Goal: Information Seeking & Learning: Find specific fact

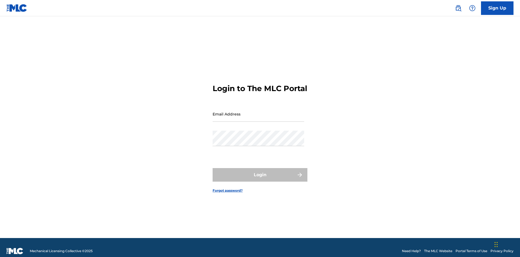
scroll to position [7, 0]
click at [258, 111] on input "Email Address" at bounding box center [259, 113] width 92 height 15
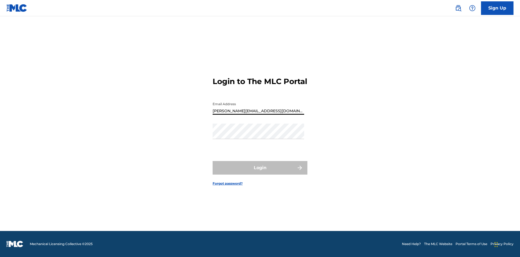
type input "[PERSON_NAME][EMAIL_ADDRESS][DOMAIN_NAME]"
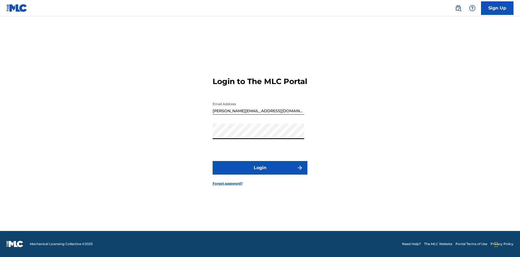
click at [260, 172] on button "Login" at bounding box center [260, 168] width 95 height 14
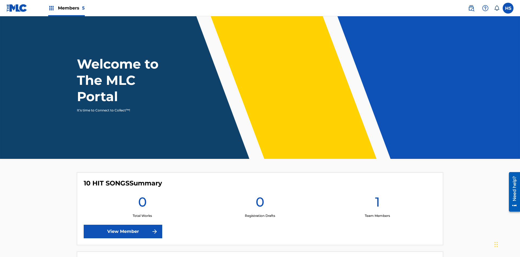
scroll to position [23, 0]
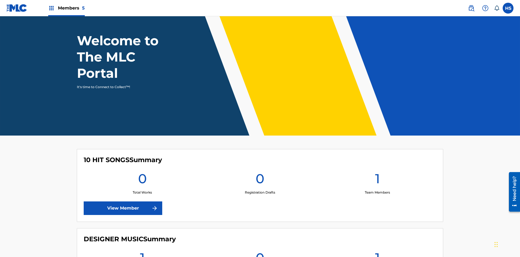
click at [66, 8] on span "Members 5" at bounding box center [71, 8] width 27 height 6
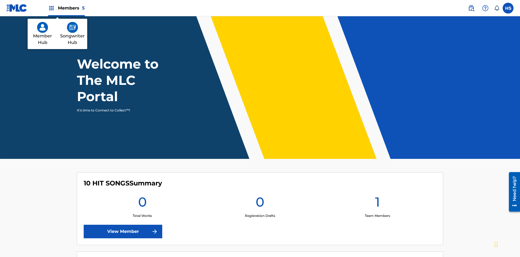
click at [72, 27] on img at bounding box center [72, 27] width 11 height 11
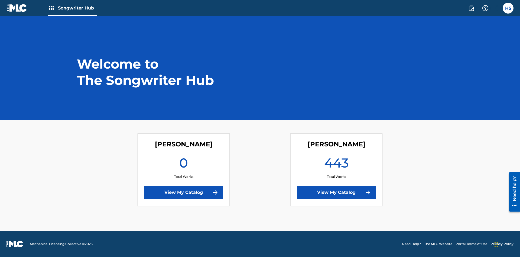
click at [336, 192] on link "View My Catalog" at bounding box center [336, 192] width 79 height 14
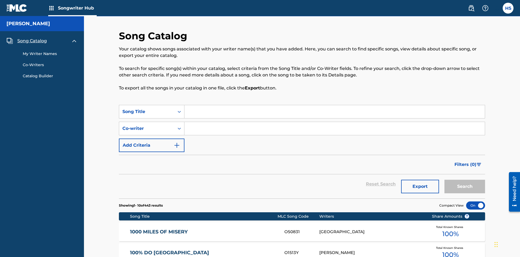
click at [32, 38] on span "Song Catalog" at bounding box center [32, 41] width 30 height 6
click at [147, 108] on div "Song Title" at bounding box center [146, 111] width 49 height 6
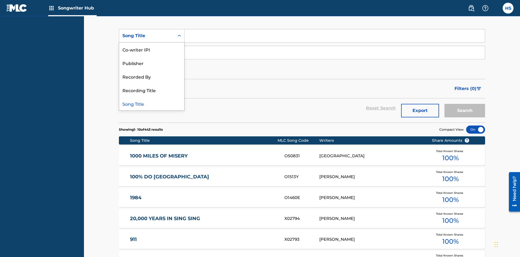
click at [152, 103] on div "Song Title" at bounding box center [151, 104] width 65 height 14
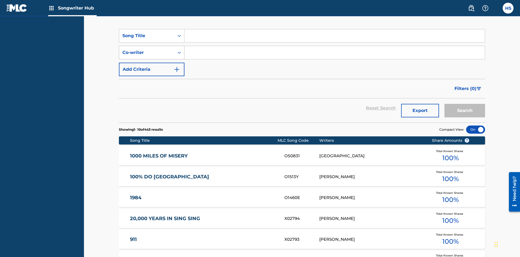
click at [147, 49] on div "Co-writer" at bounding box center [146, 52] width 49 height 6
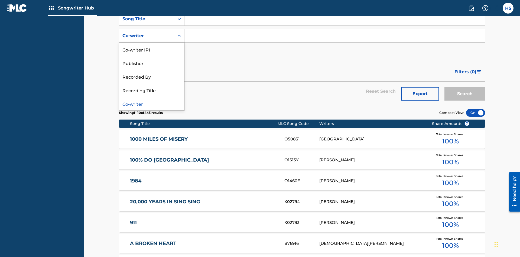
click at [152, 103] on div "Co-writer" at bounding box center [151, 104] width 65 height 14
click at [152, 46] on button "Add Criteria" at bounding box center [152, 53] width 66 height 14
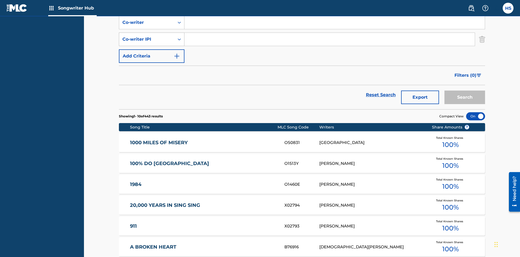
click at [147, 36] on div "Co-writer IPI" at bounding box center [146, 39] width 49 height 6
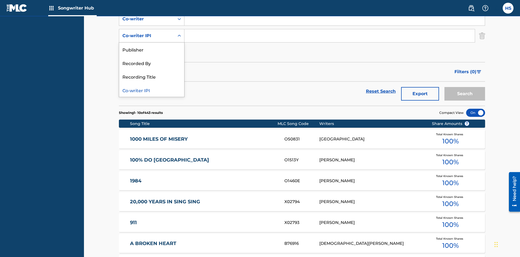
click at [152, 90] on div "Co-writer IPI" at bounding box center [151, 90] width 65 height 14
click at [152, 46] on button "Add Criteria" at bounding box center [152, 53] width 66 height 14
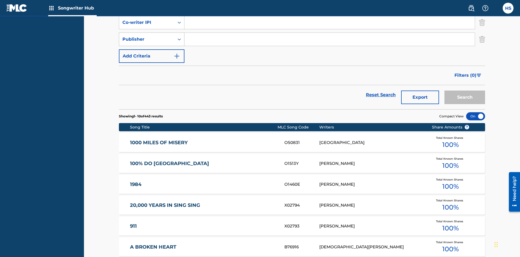
click at [147, 36] on div "Publisher" at bounding box center [146, 39] width 49 height 6
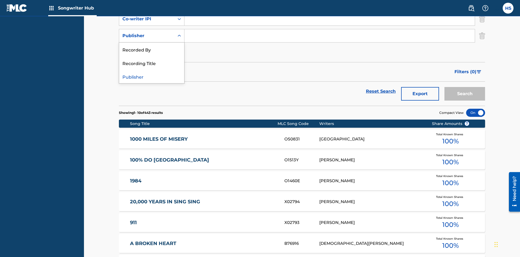
click at [152, 49] on div "Recorded By" at bounding box center [151, 50] width 65 height 14
click at [152, 46] on button "Add Criteria" at bounding box center [152, 53] width 66 height 14
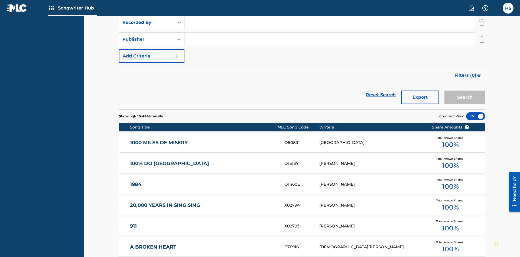
click at [147, 36] on div "Publisher" at bounding box center [146, 39] width 49 height 6
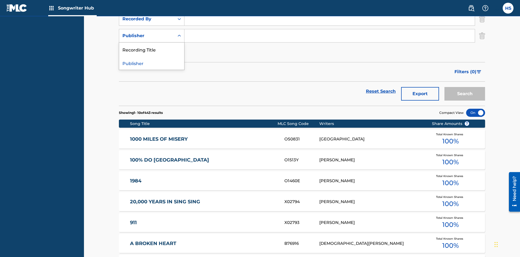
click at [152, 63] on div "Publisher" at bounding box center [151, 63] width 65 height 14
click at [152, 46] on button "Add Criteria" at bounding box center [152, 53] width 66 height 14
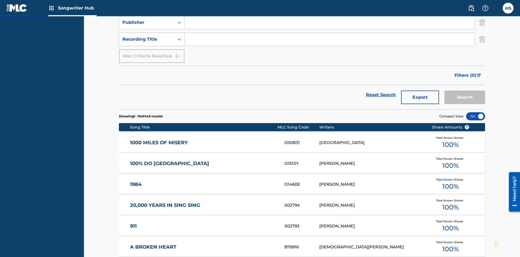
click at [147, 36] on div "Recording Title" at bounding box center [146, 39] width 49 height 6
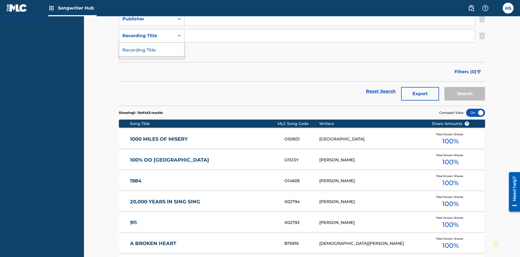
click at [152, 49] on div "Recording Title" at bounding box center [151, 50] width 65 height 14
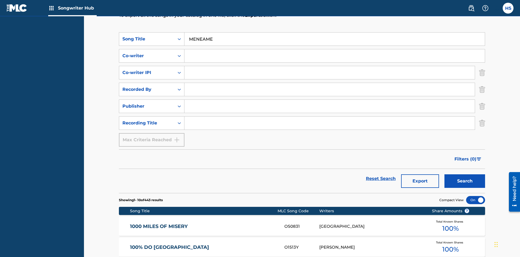
type input "MENEAME"
click at [334, 49] on input "Search Form" at bounding box center [334, 55] width 300 height 13
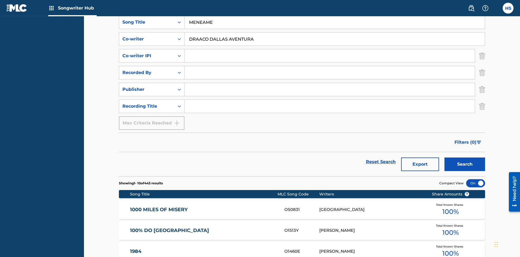
type input "DRAACO DALLAS AVENTURA"
click at [329, 49] on input "Search Form" at bounding box center [329, 55] width 290 height 13
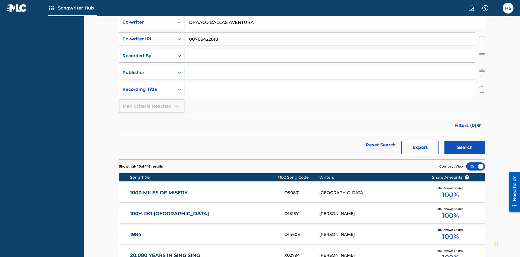
type input "00766422818"
click at [329, 49] on input "Search Form" at bounding box center [329, 55] width 290 height 13
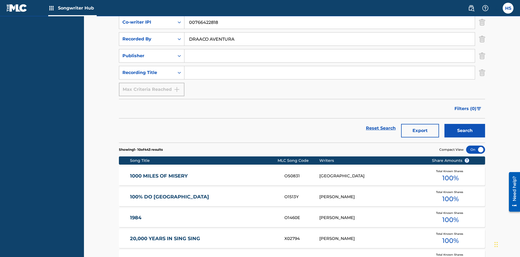
type input "DRAACO AVENTURA"
click at [329, 49] on input "Search Form" at bounding box center [329, 55] width 290 height 13
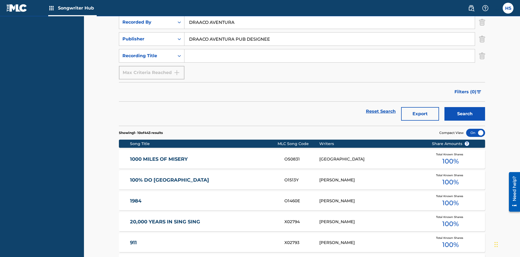
type input "DRAACO AVENTURA PUB DESIGNEE"
click at [329, 49] on input "Search Form" at bounding box center [329, 55] width 290 height 13
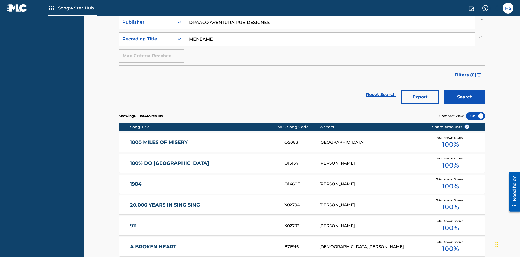
scroll to position [69, 0]
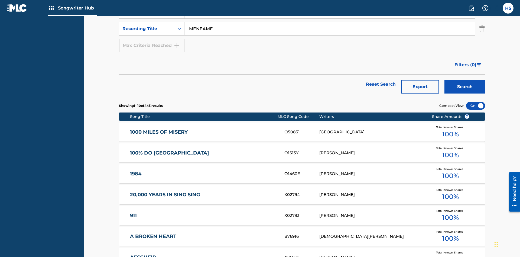
type input "MENEAME"
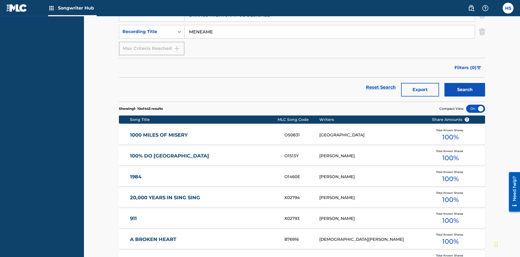
click at [465, 83] on button "Search" at bounding box center [464, 90] width 41 height 14
